Goal: Navigation & Orientation: Find specific page/section

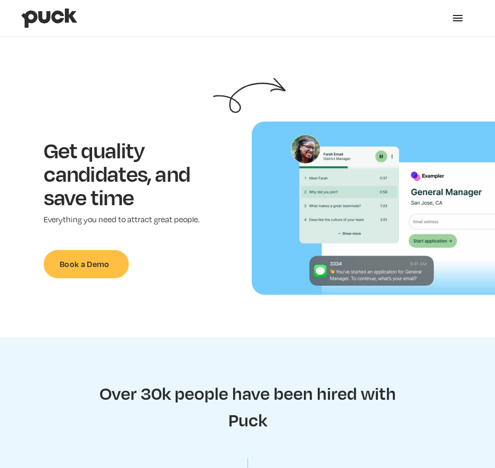
click at [463, 20] on div "menu" at bounding box center [458, 18] width 13 height 13
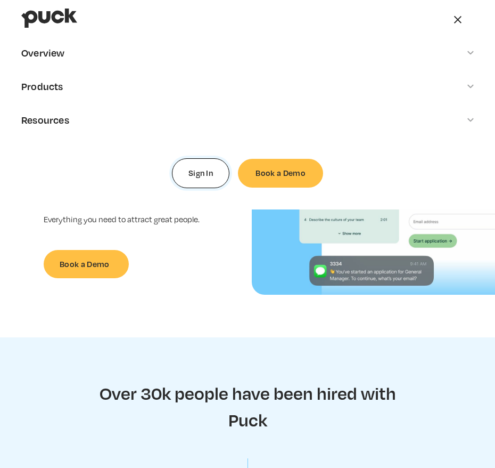
click at [204, 173] on link "Sign In" at bounding box center [201, 173] width 58 height 30
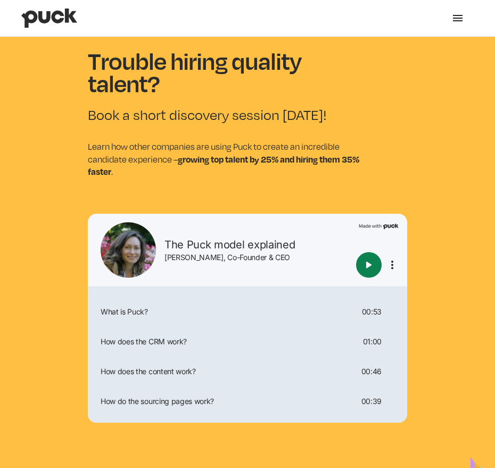
click at [460, 15] on div "menu" at bounding box center [458, 15] width 10 height 1
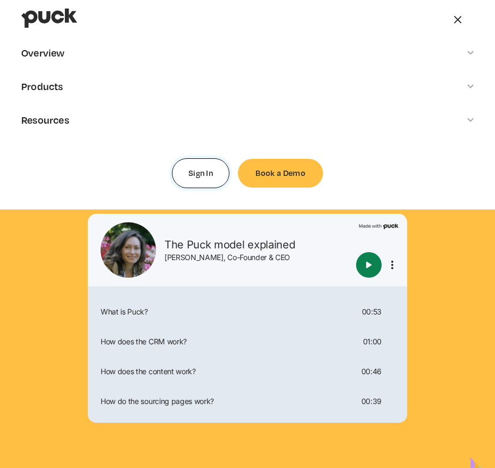
click at [213, 165] on link "Sign In" at bounding box center [201, 173] width 58 height 30
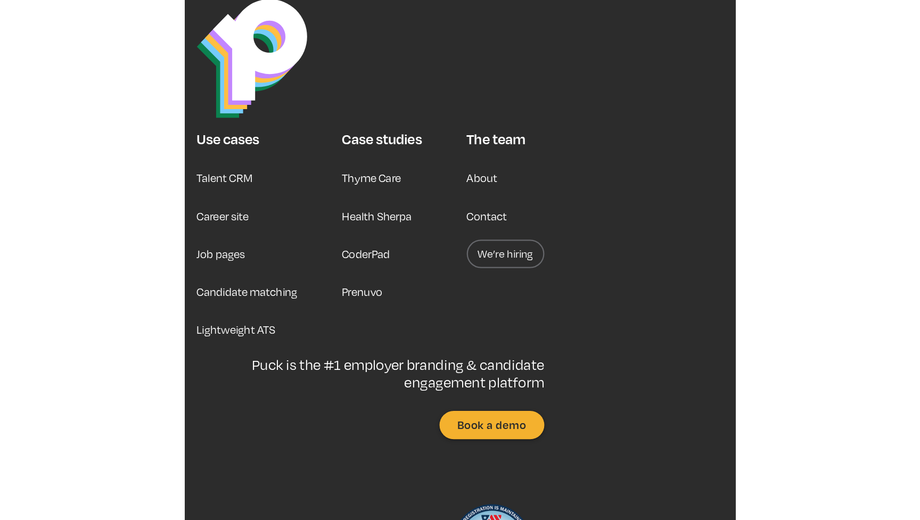
scroll to position [1047, 0]
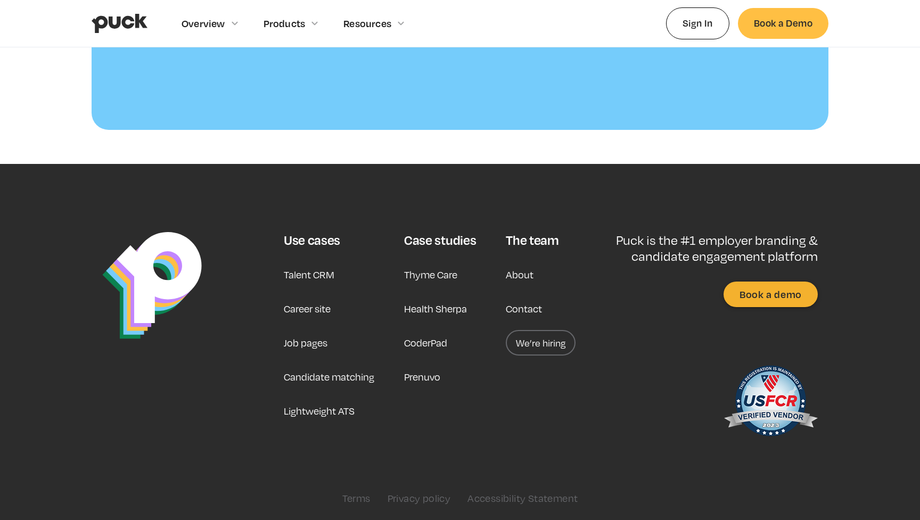
click at [310, 309] on link "Career site" at bounding box center [307, 309] width 47 height 26
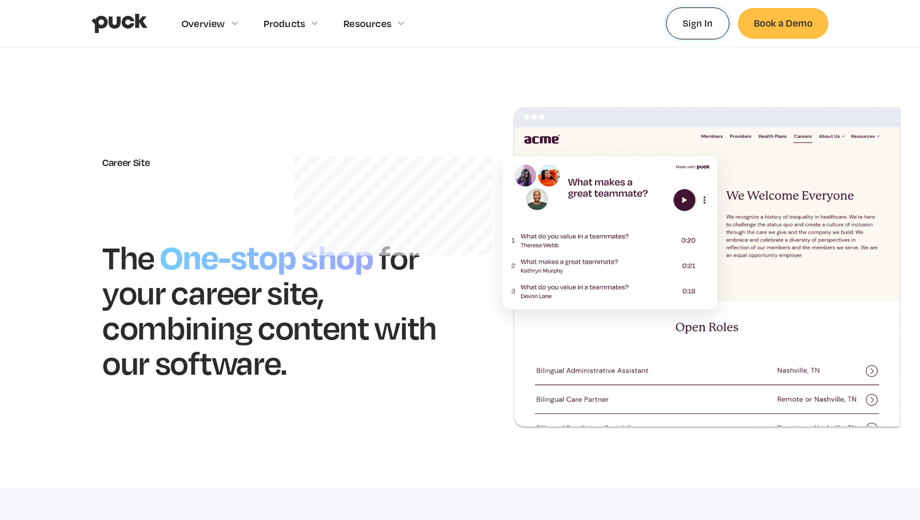
click at [691, 21] on link "Sign In" at bounding box center [697, 22] width 63 height 31
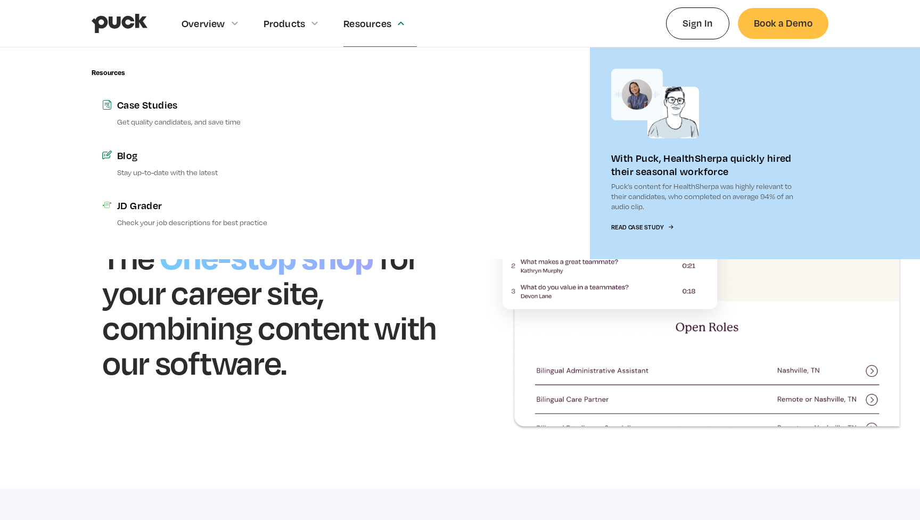
click at [393, 24] on div "Resources" at bounding box center [379, 23] width 73 height 46
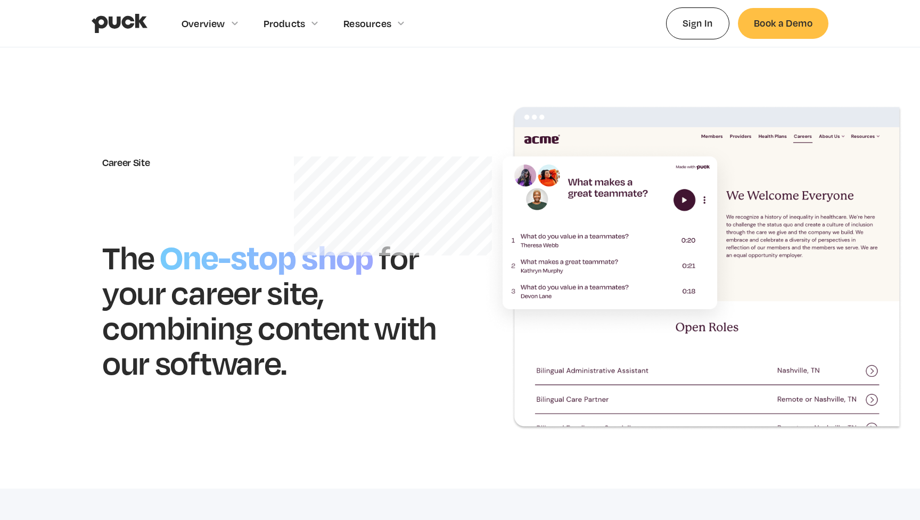
click at [393, 24] on div "Resources" at bounding box center [379, 23] width 73 height 46
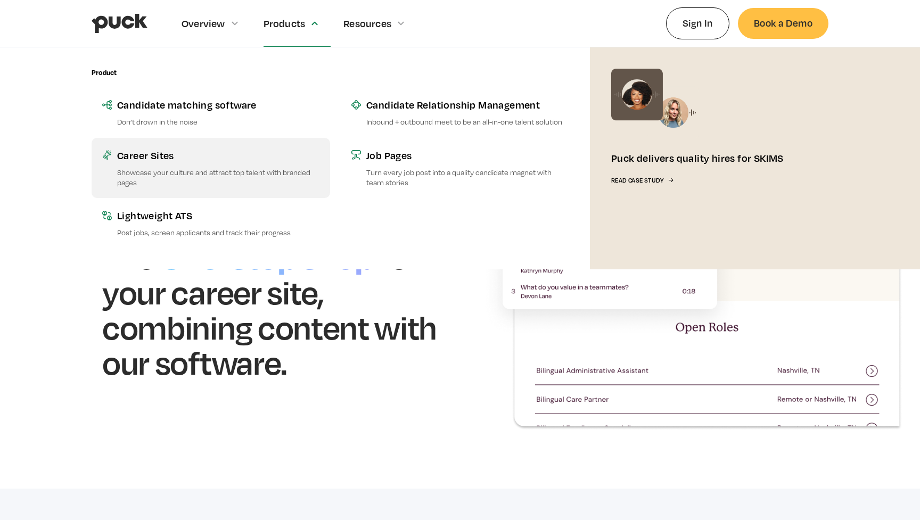
click at [161, 149] on div "Career Sites" at bounding box center [218, 155] width 202 height 13
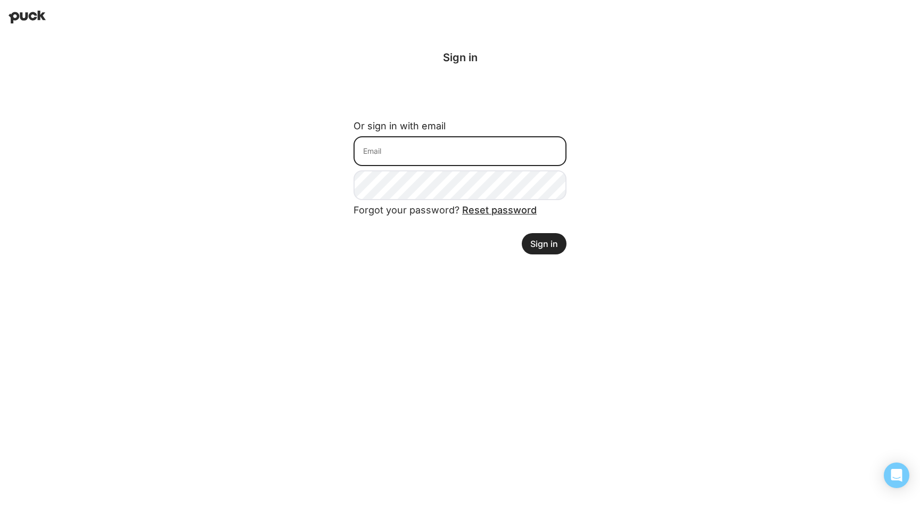
click at [446, 158] on input at bounding box center [460, 151] width 213 height 30
click at [468, 84] on div "Sign in with Google. Opens in new tab" at bounding box center [460, 93] width 213 height 23
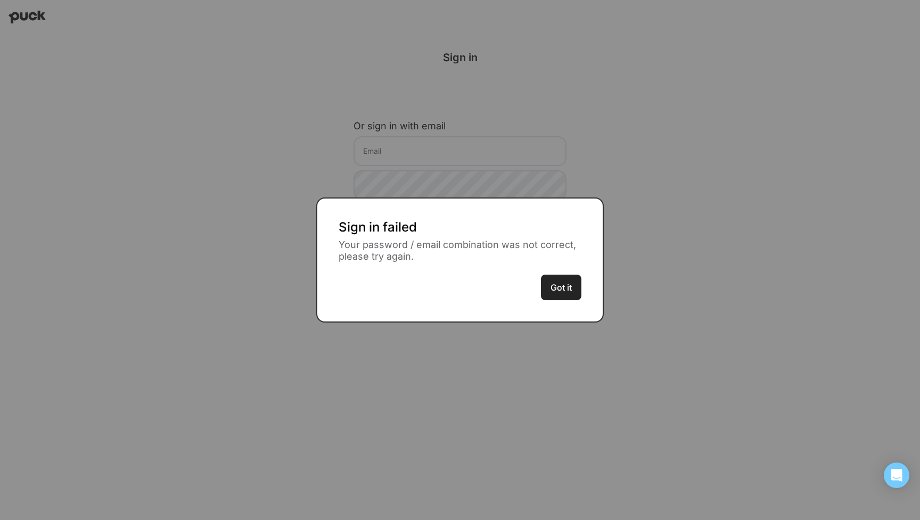
click at [559, 291] on button "Got it" at bounding box center [561, 288] width 40 height 26
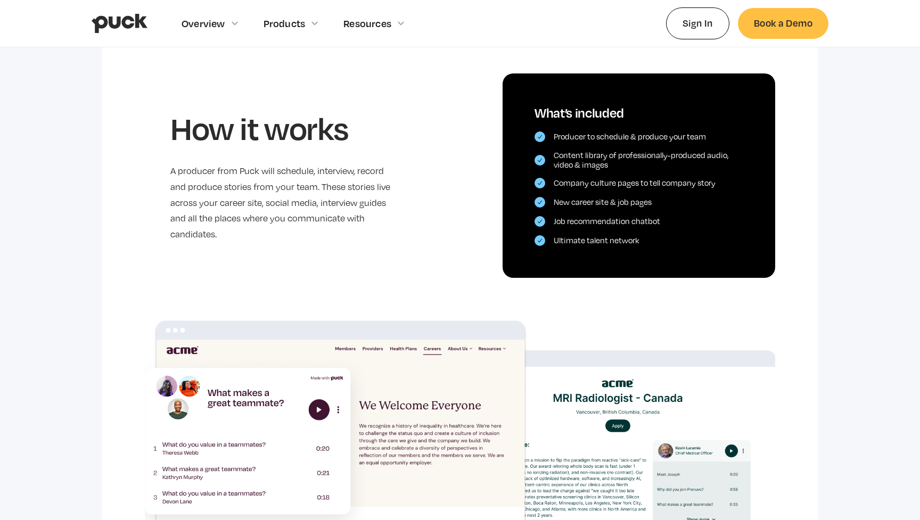
scroll to position [228, 0]
